Goal: Entertainment & Leisure: Consume media (video, audio)

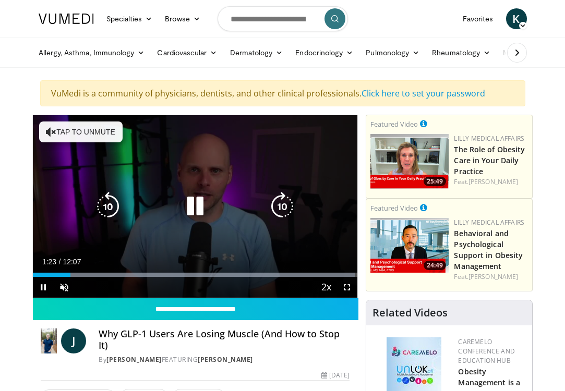
click at [195, 204] on icon "Video Player" at bounding box center [195, 206] width 29 height 29
click at [193, 207] on icon "Video Player" at bounding box center [195, 206] width 29 height 29
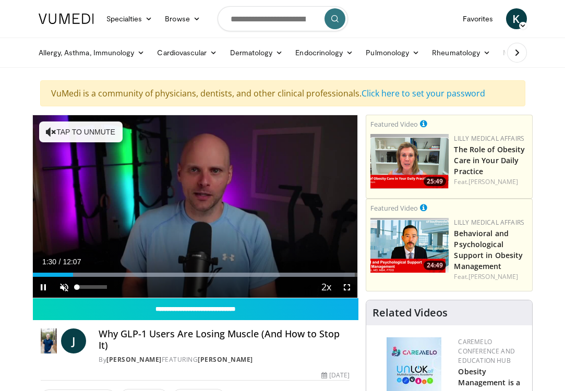
click at [66, 289] on span "Video Player" at bounding box center [64, 287] width 21 height 21
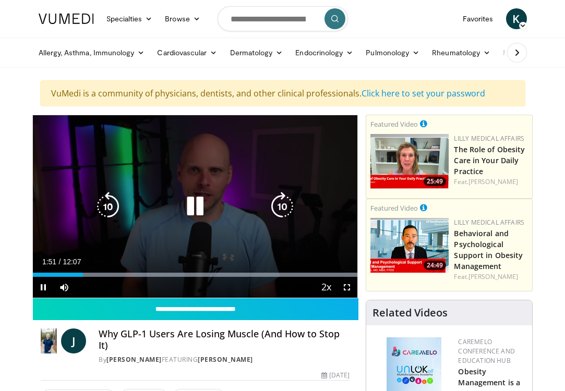
click at [284, 208] on icon "Video Player" at bounding box center [282, 206] width 29 height 29
click at [281, 208] on icon "Video Player" at bounding box center [282, 206] width 29 height 29
click at [290, 205] on icon "Video Player" at bounding box center [282, 206] width 29 height 29
click at [283, 205] on icon "Video Player" at bounding box center [282, 206] width 29 height 29
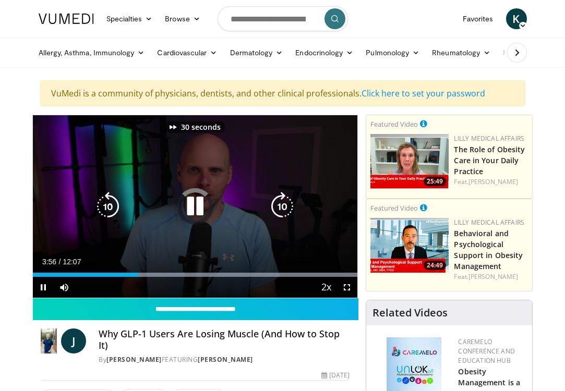
click at [283, 205] on icon "Video Player" at bounding box center [282, 206] width 29 height 29
click at [283, 203] on icon "Video Player" at bounding box center [282, 206] width 29 height 29
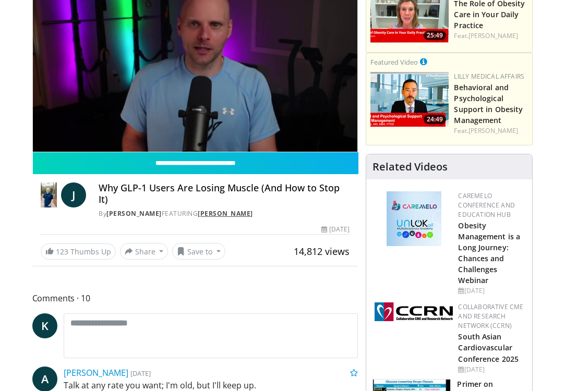
scroll to position [142, 0]
